Goal: Task Accomplishment & Management: Complete application form

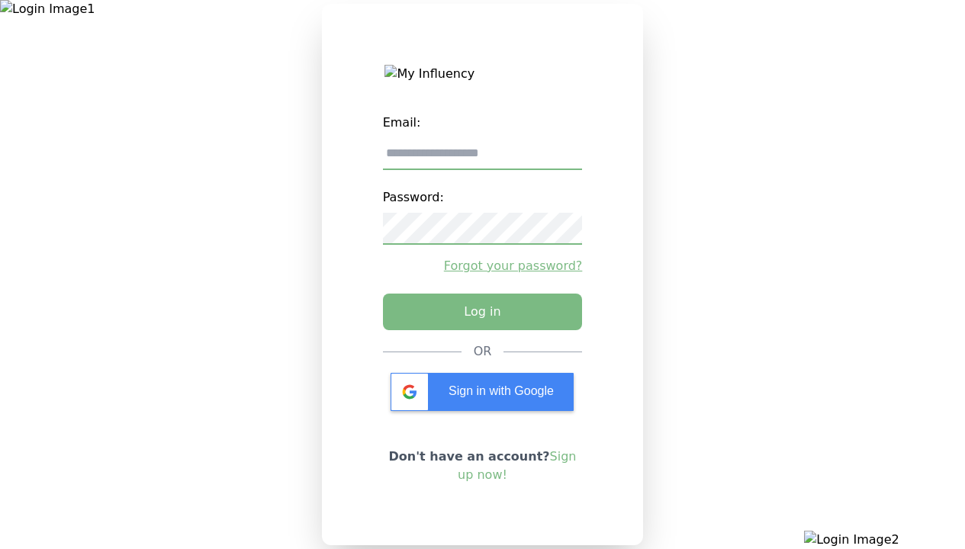
click at [482, 159] on input "email" at bounding box center [483, 154] width 200 height 32
type input "**********"
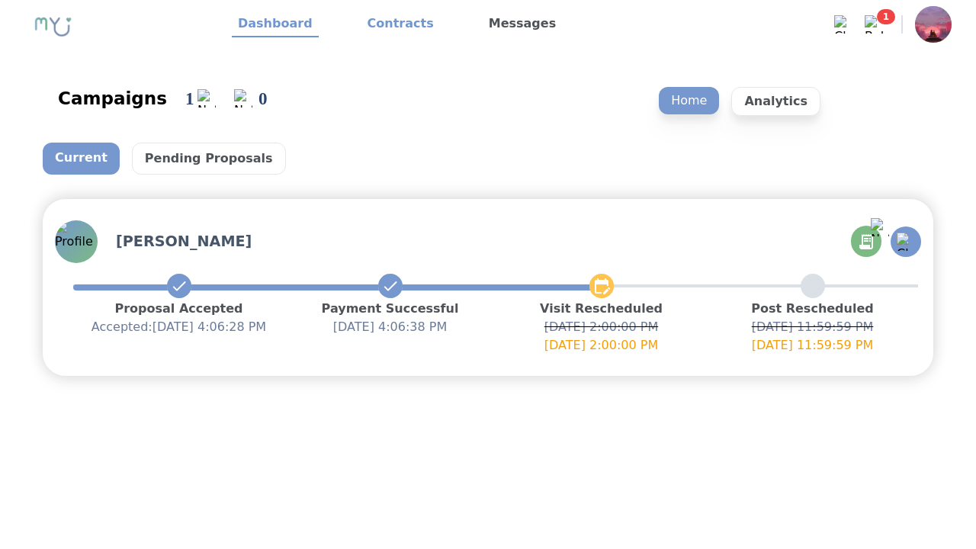
click at [391, 24] on link "Contracts" at bounding box center [400, 24] width 79 height 26
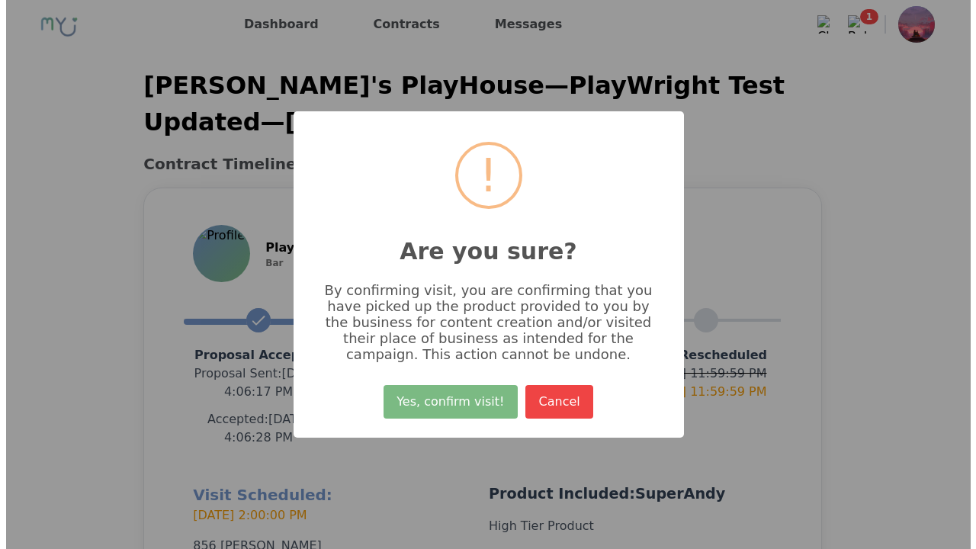
scroll to position [363, 0]
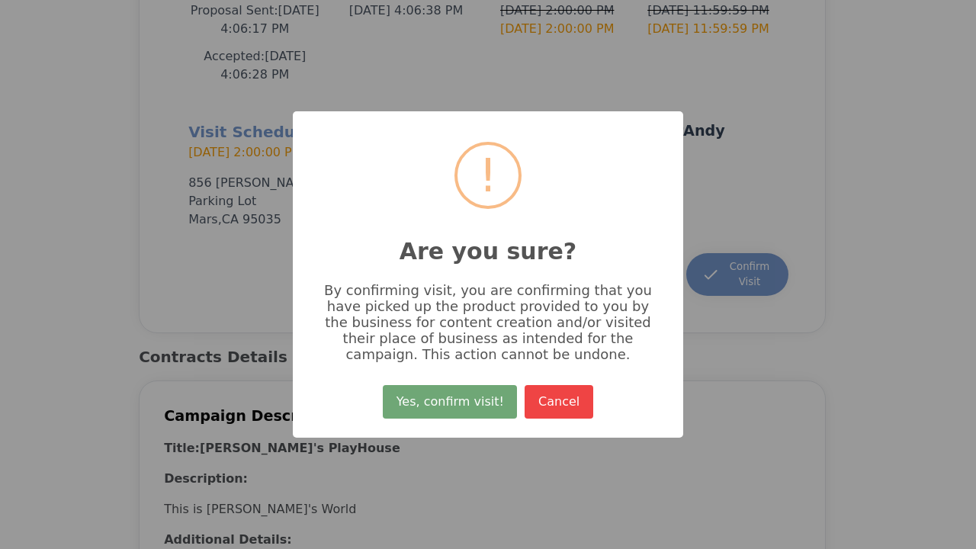
click at [452, 407] on button "Yes, confirm visit!" at bounding box center [450, 402] width 134 height 34
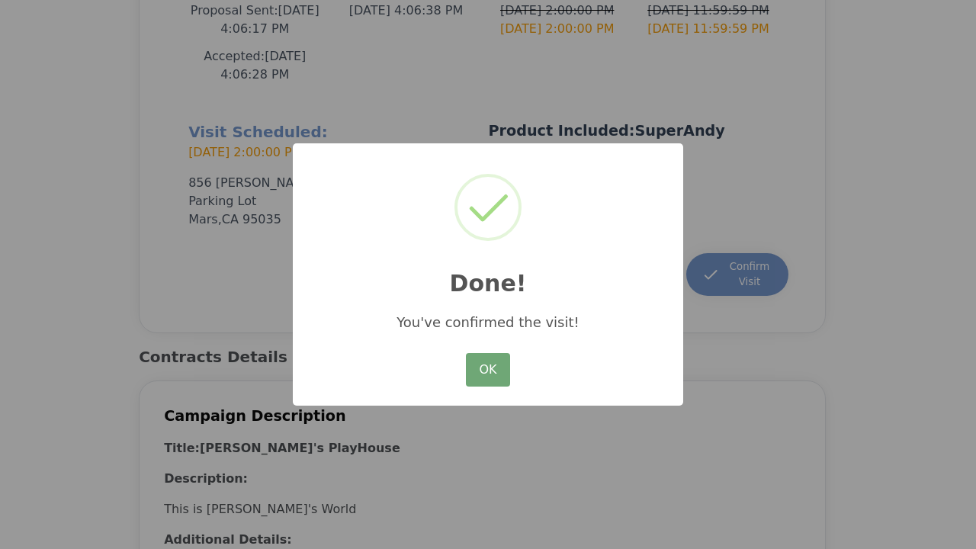
click at [488, 371] on button "OK" at bounding box center [488, 370] width 44 height 34
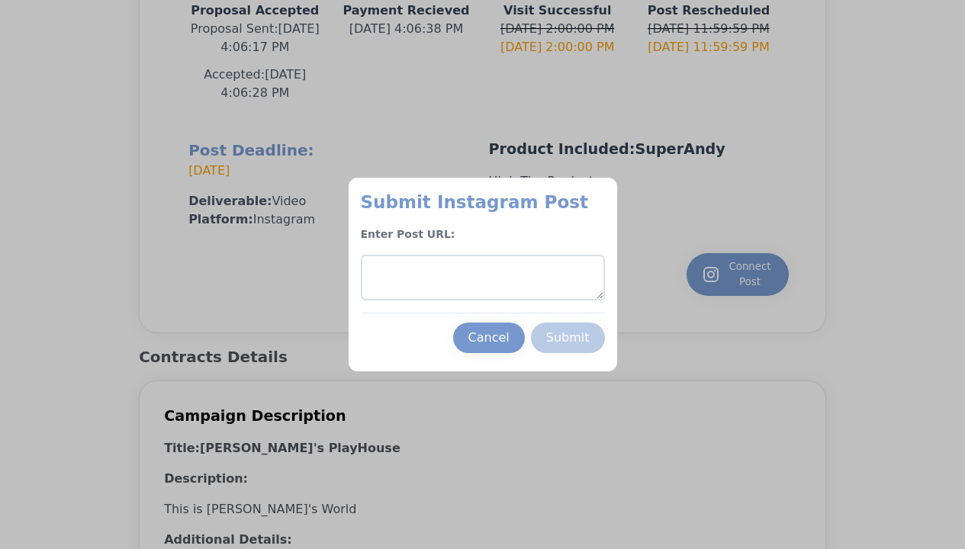
click at [482, 278] on textarea at bounding box center [483, 278] width 244 height 46
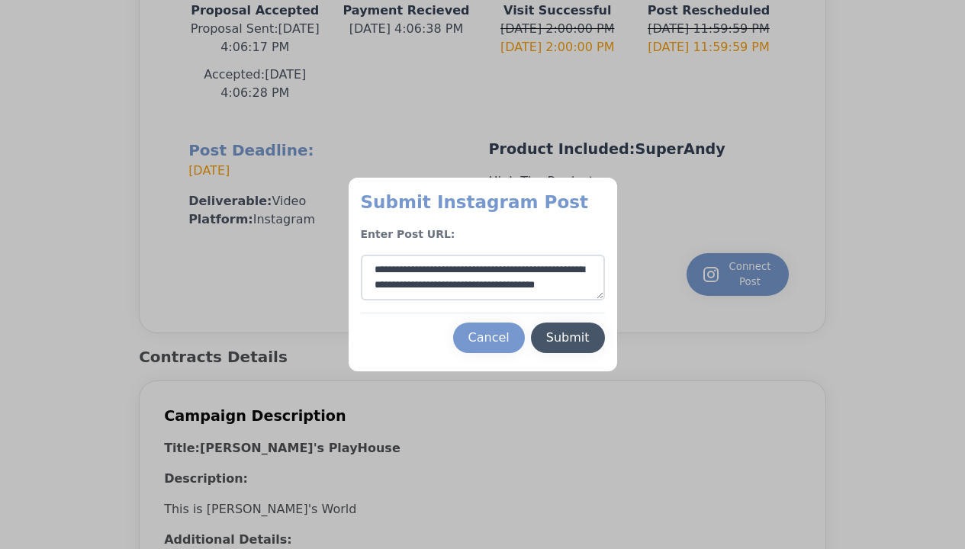
type textarea "**********"
click at [567, 338] on div "Submit" at bounding box center [567, 338] width 43 height 18
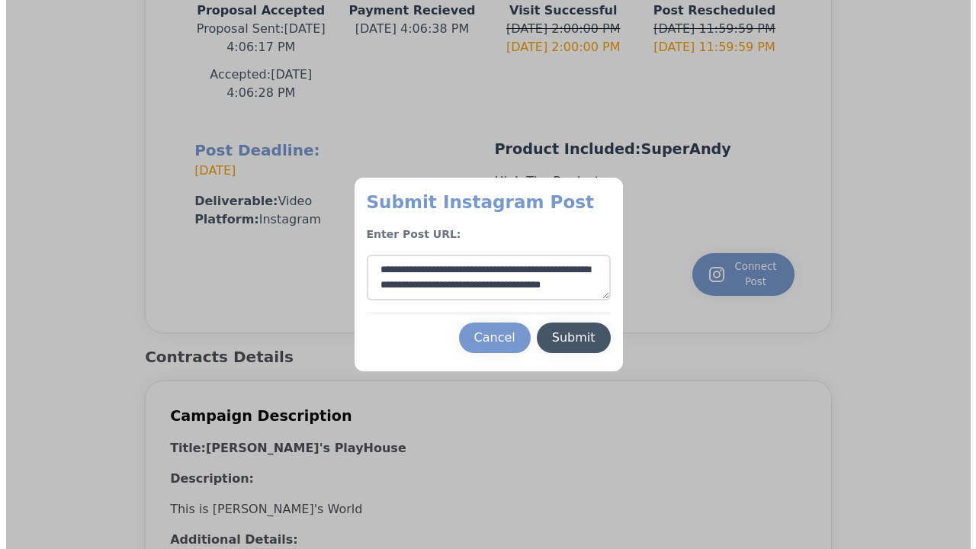
scroll to position [23, 0]
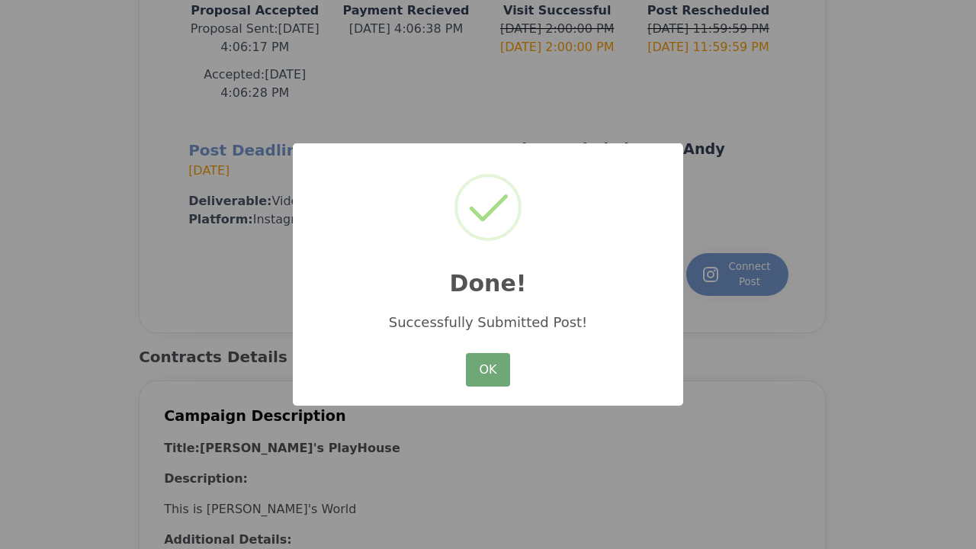
click at [488, 371] on button "OK" at bounding box center [488, 370] width 44 height 34
